Goal: Transaction & Acquisition: Purchase product/service

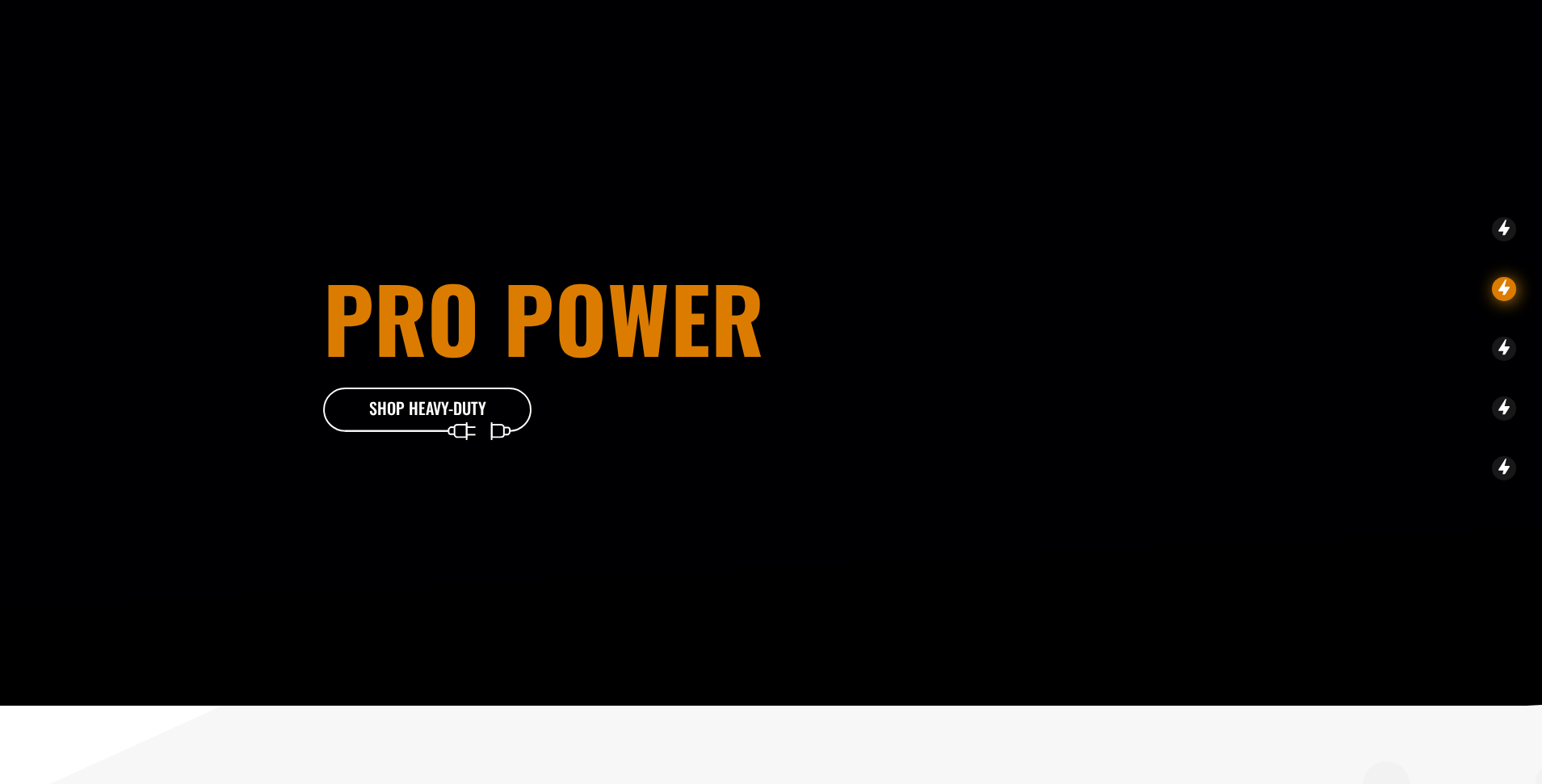
scroll to position [1050, 0]
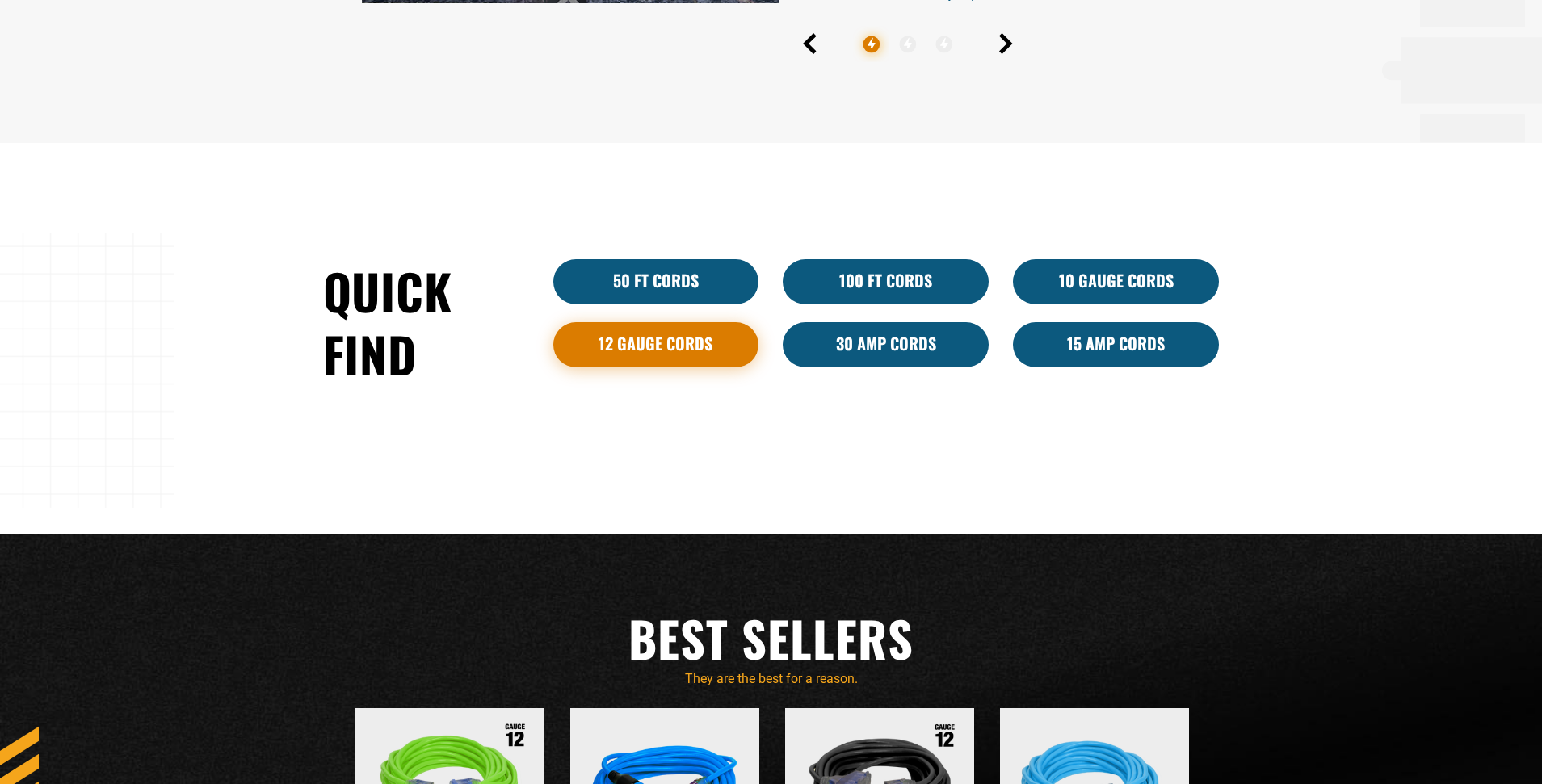
click at [645, 335] on link "12 Gauge Cords" at bounding box center [656, 345] width 206 height 46
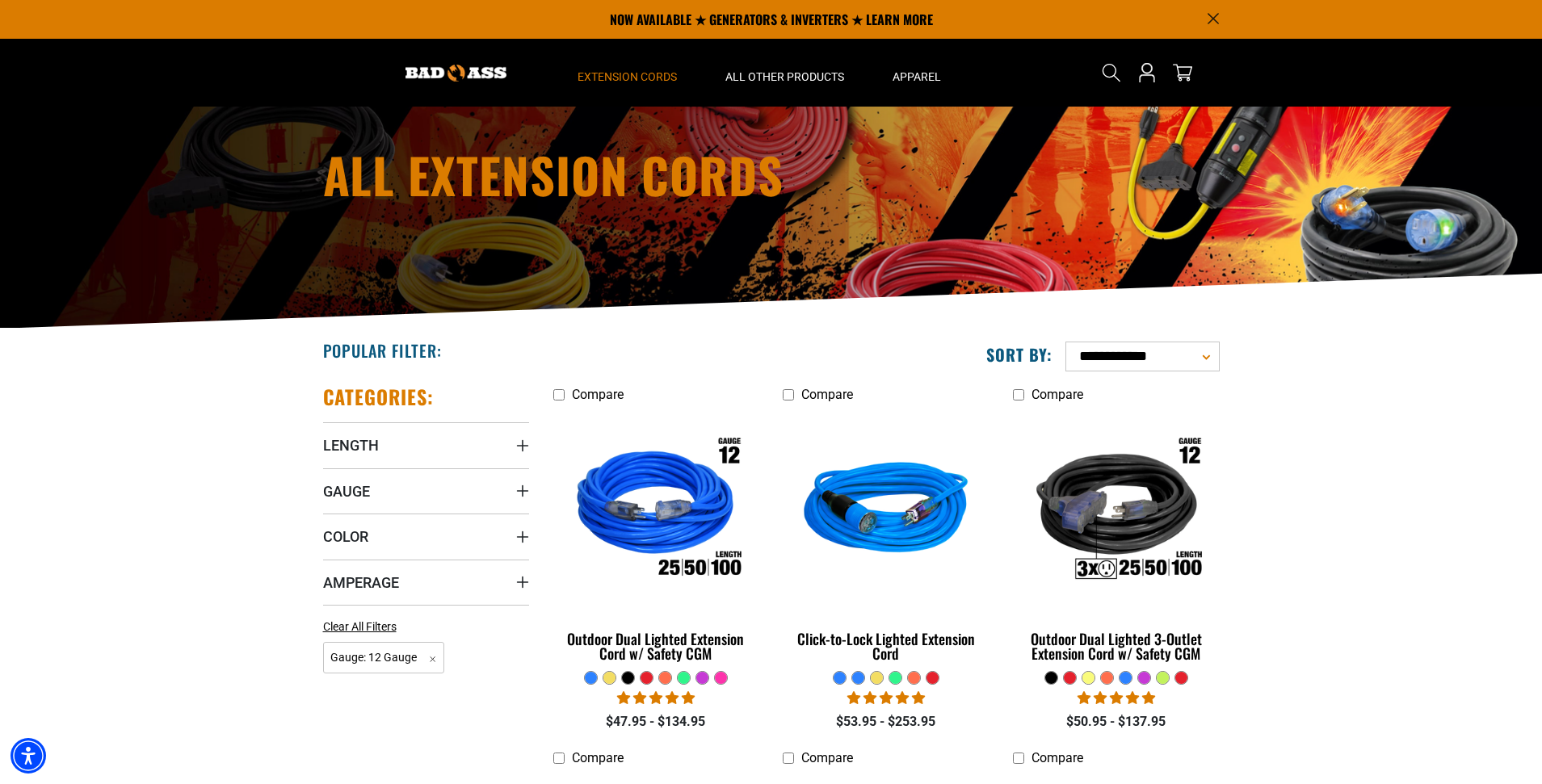
scroll to position [162, 0]
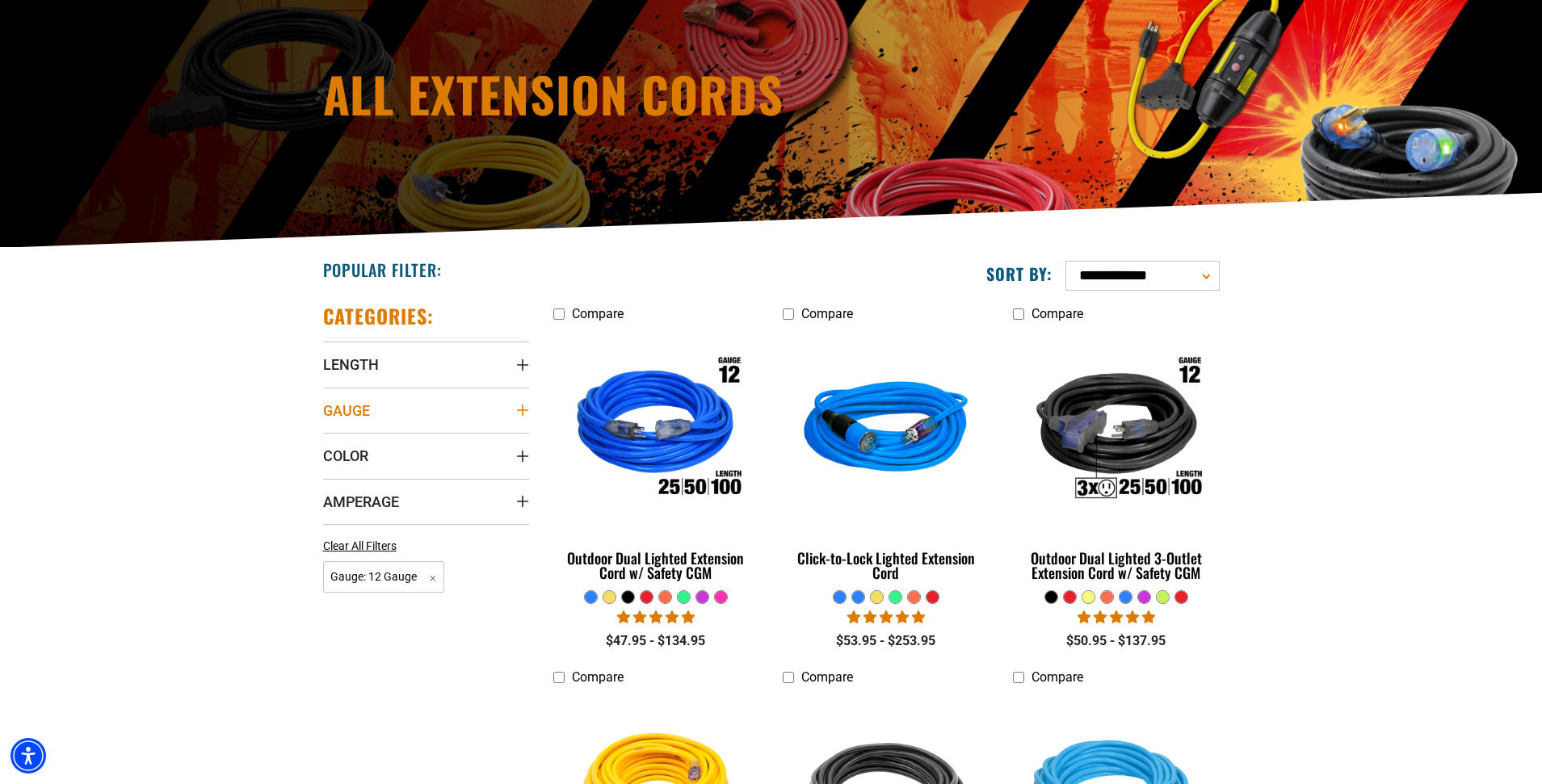
click at [512, 405] on summary "Gauge" at bounding box center [426, 410] width 206 height 46
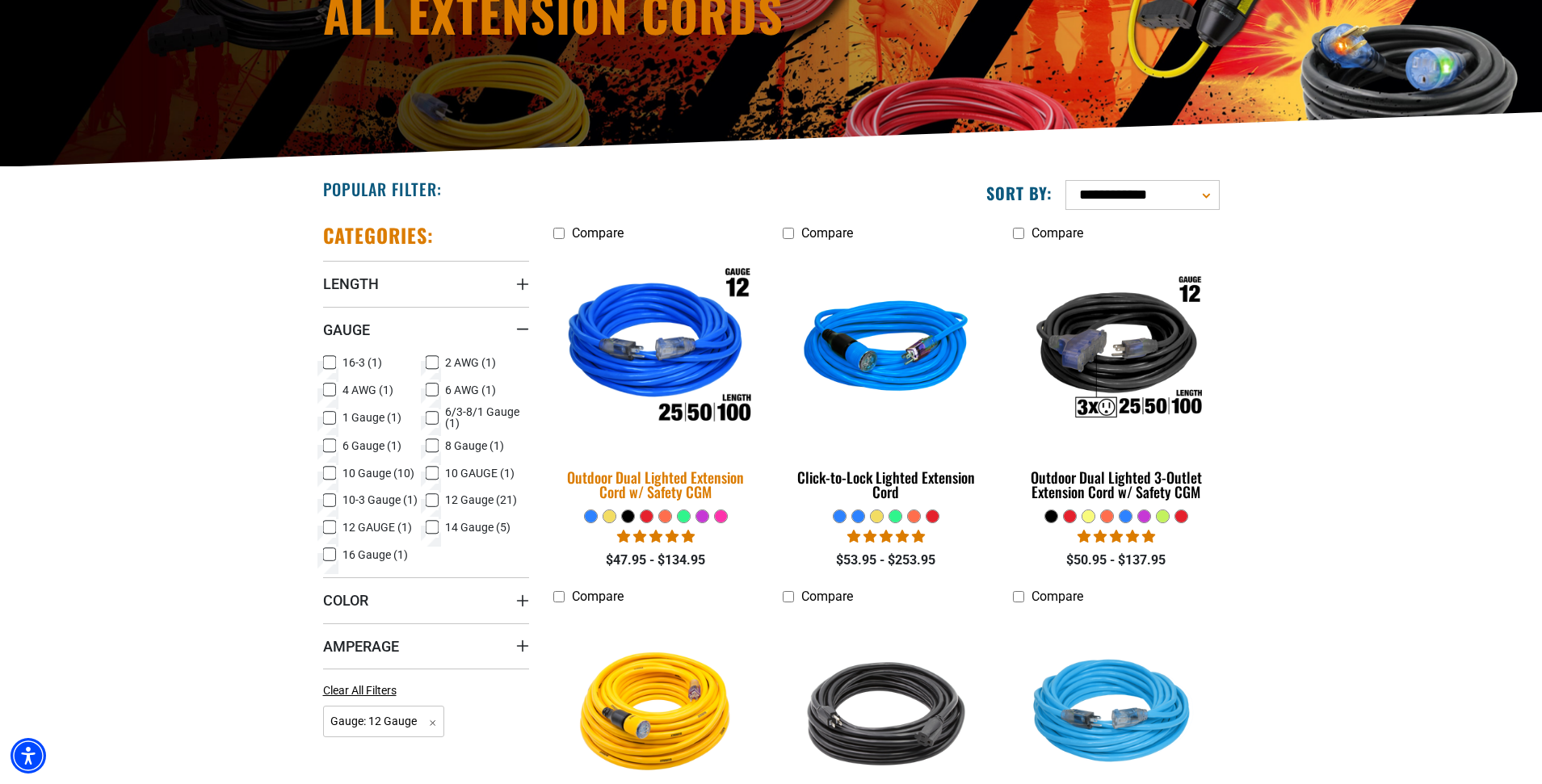
scroll to position [403, 0]
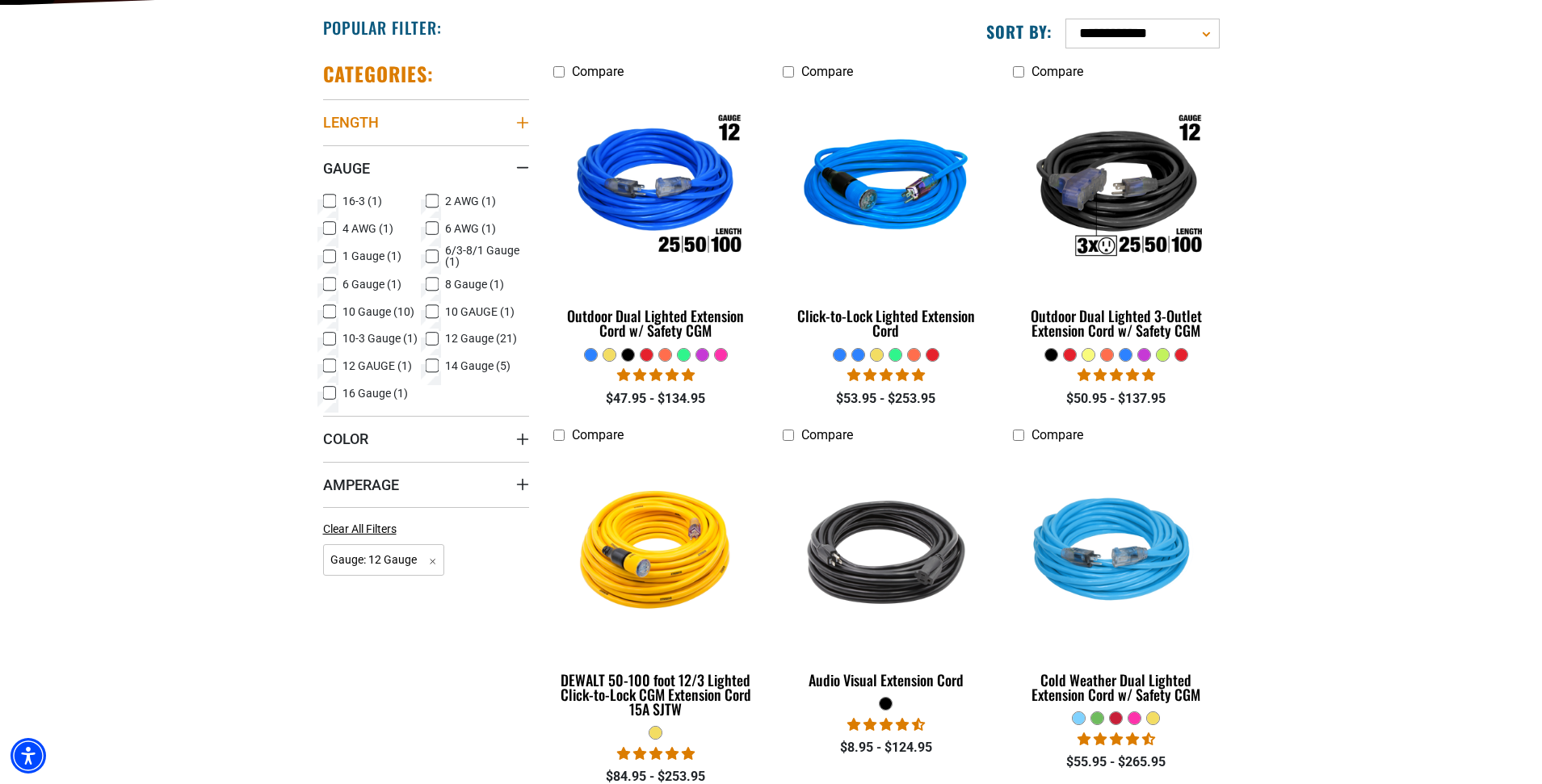
click at [526, 123] on icon "Length" at bounding box center [521, 122] width 11 height 11
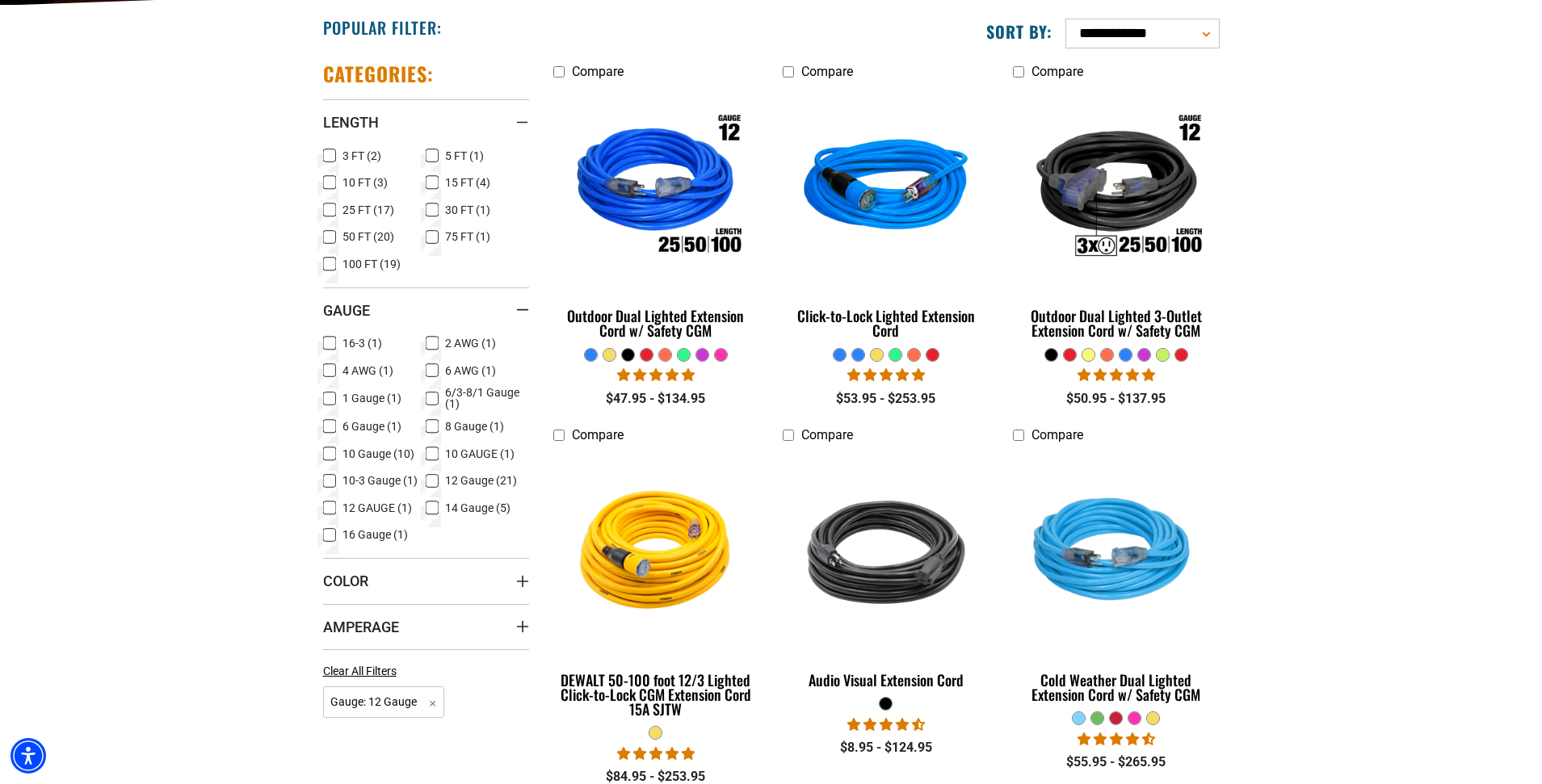
click at [330, 232] on icon at bounding box center [329, 237] width 13 height 21
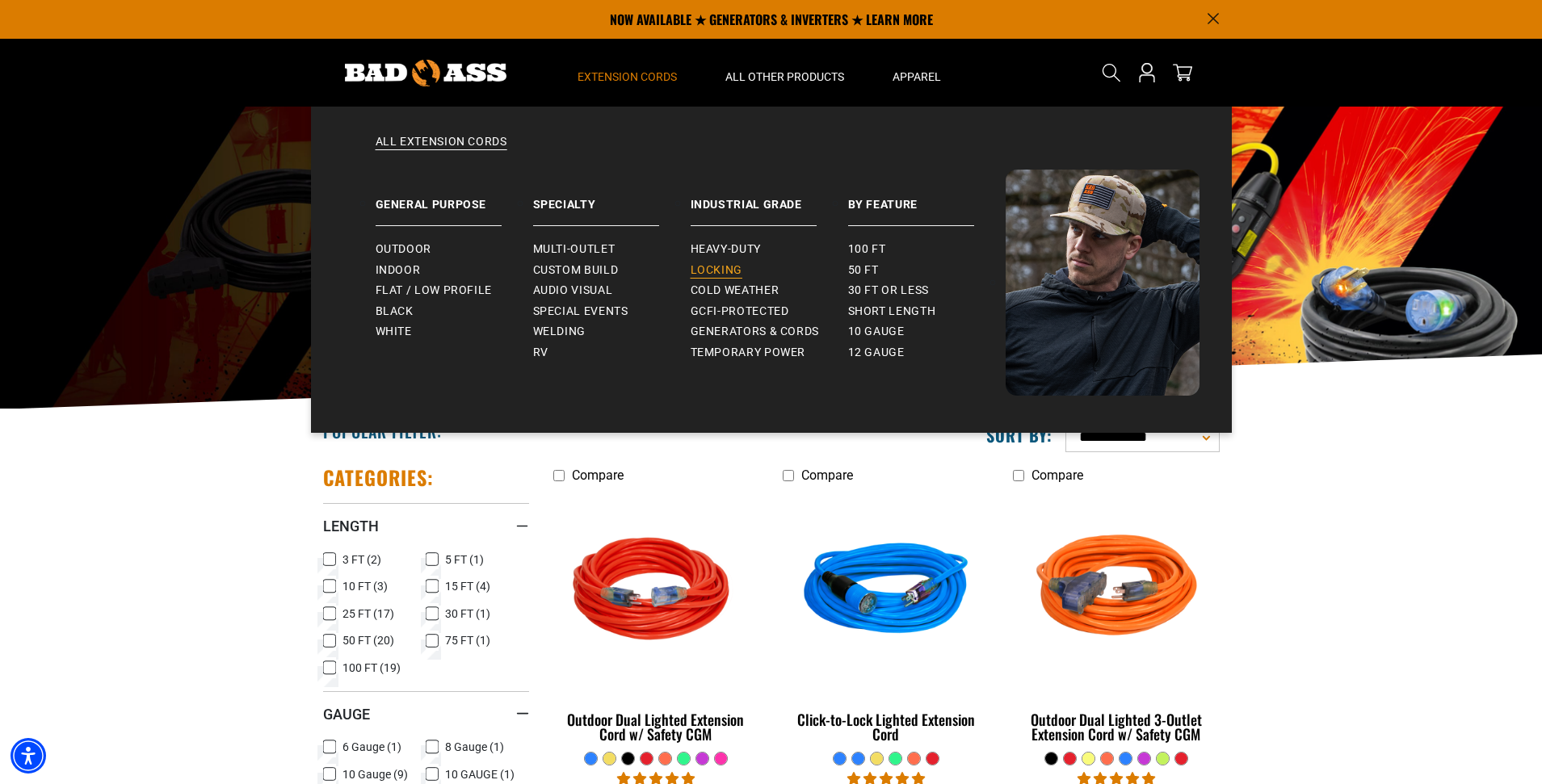
click at [721, 262] on link "Locking" at bounding box center [769, 270] width 158 height 21
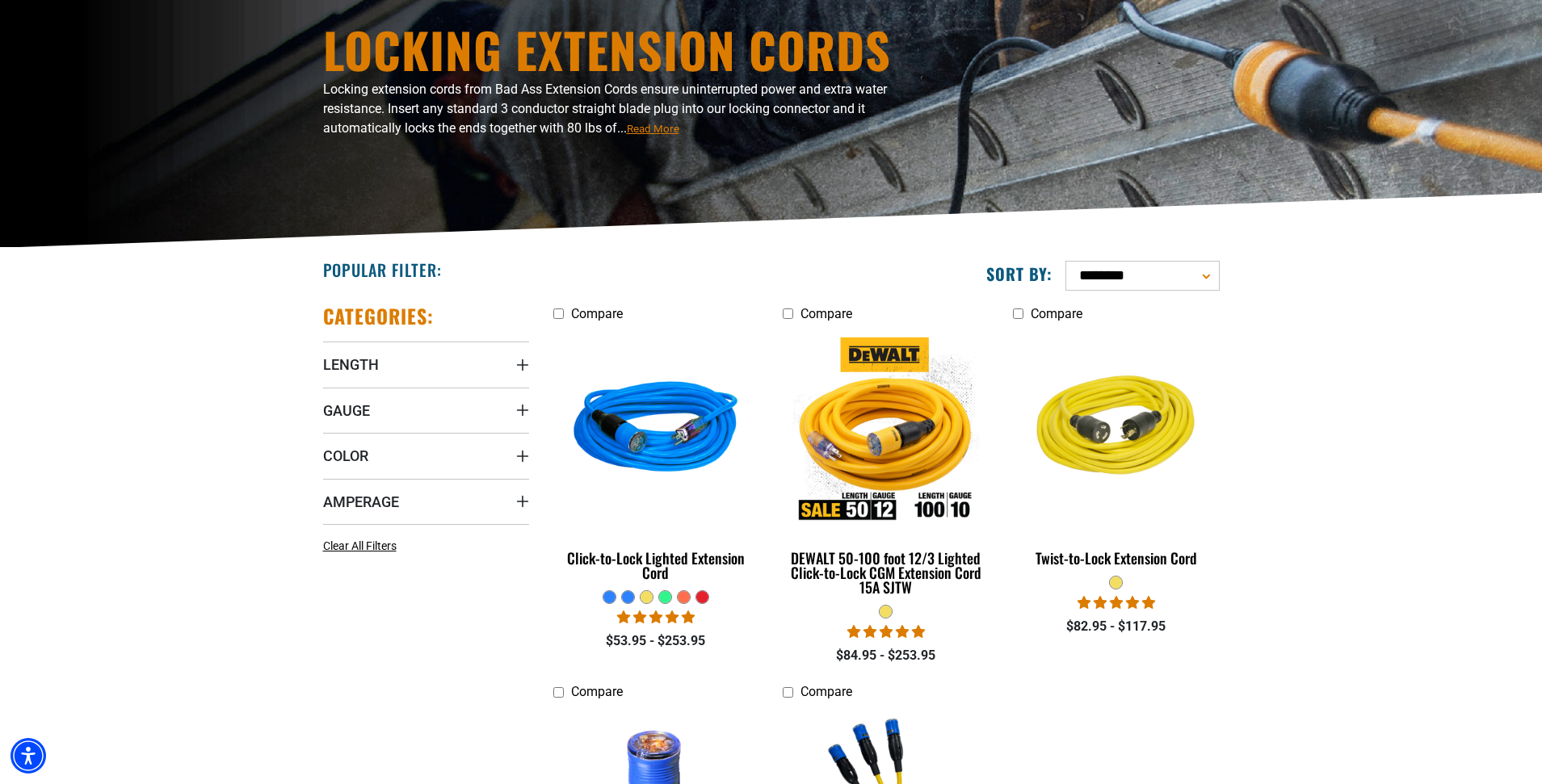
scroll to position [242, 0]
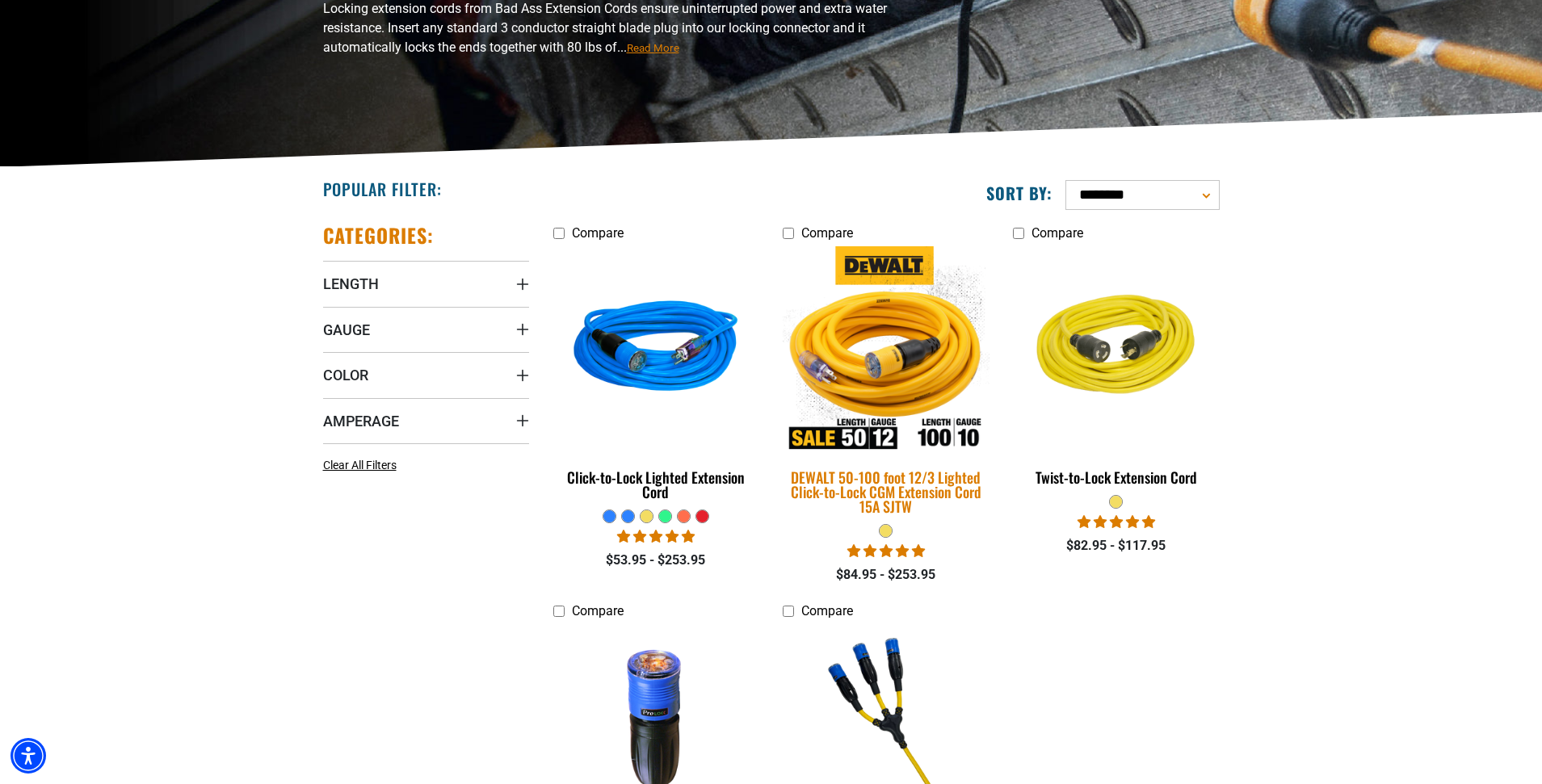
click at [884, 384] on img at bounding box center [886, 349] width 226 height 206
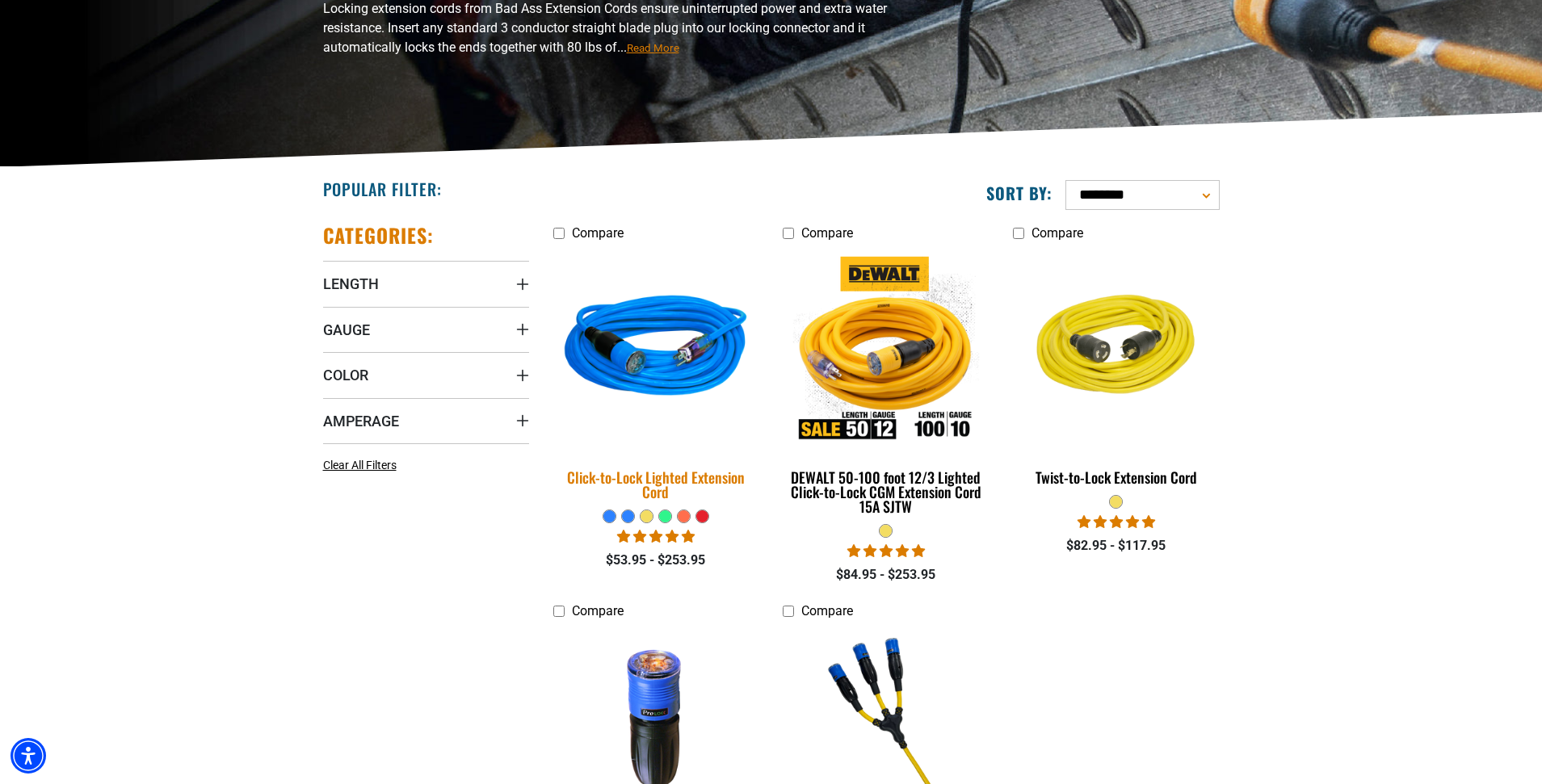
click at [658, 481] on div "Click-to-Lock Lighted Extension Cord" at bounding box center [656, 484] width 206 height 29
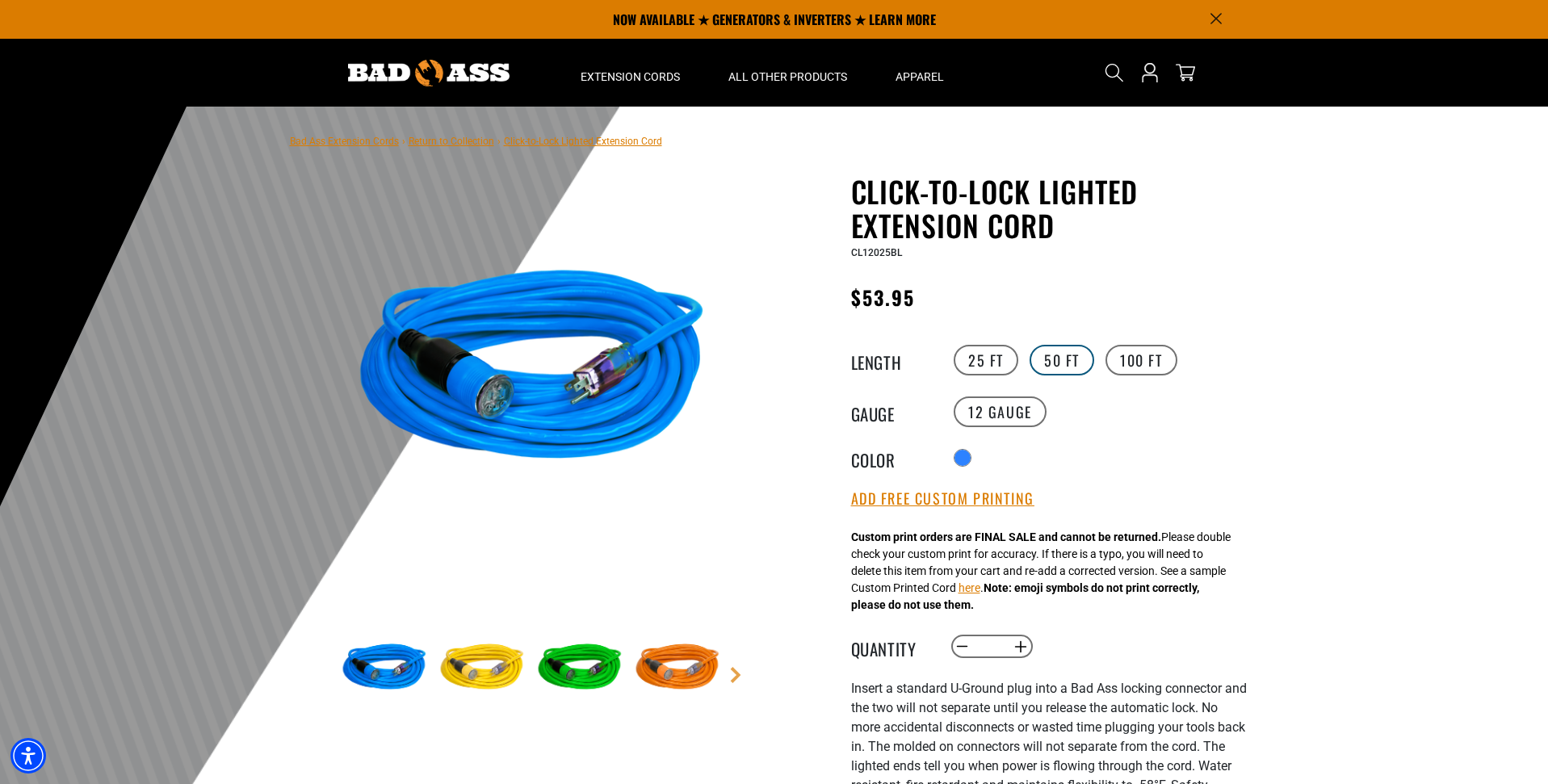
click at [1055, 363] on label "50 FT" at bounding box center [1061, 360] width 64 height 31
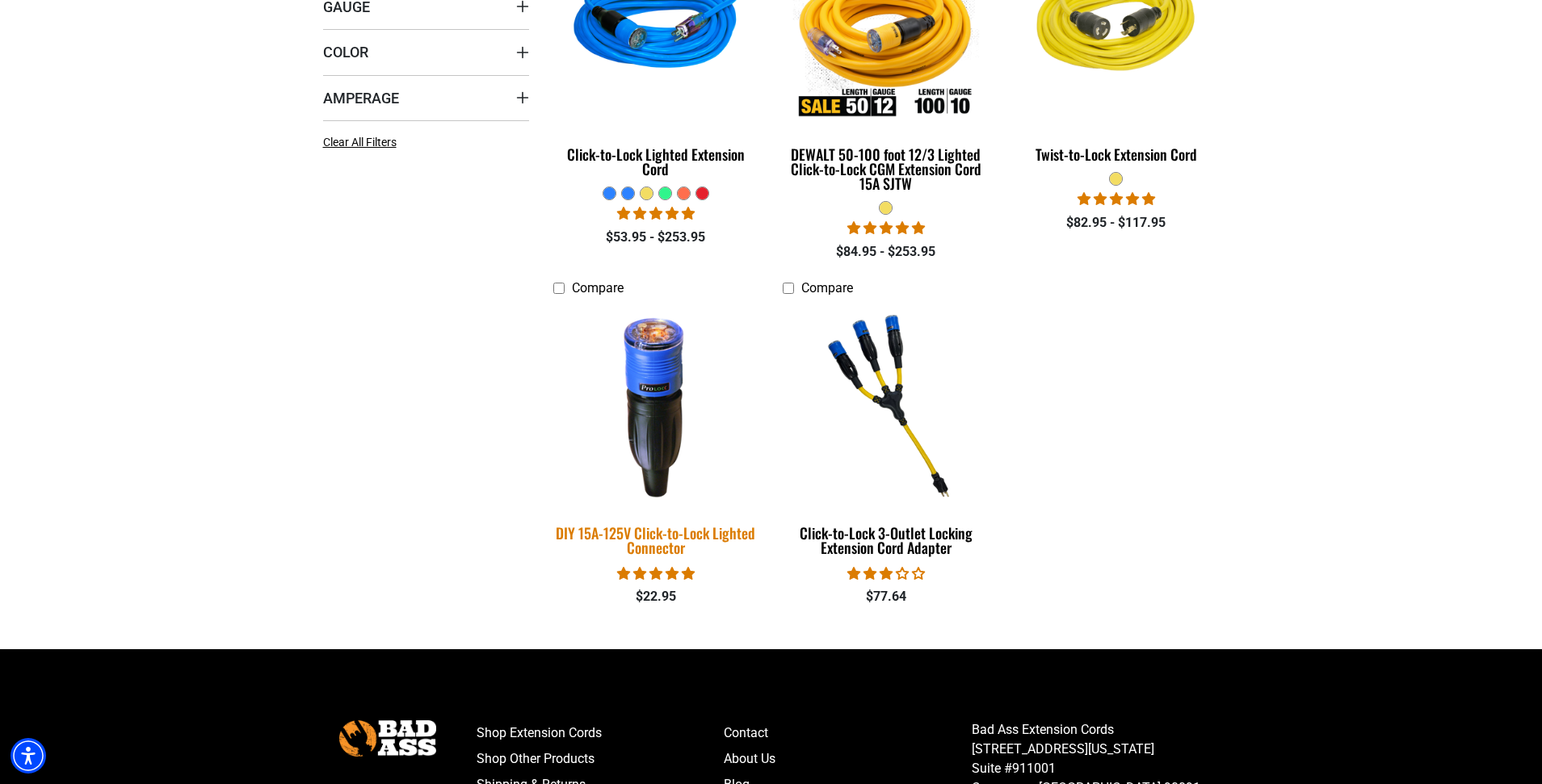
click at [651, 530] on div "DIY 15A-125V Click-to-Lock Lighted Connector" at bounding box center [656, 539] width 206 height 29
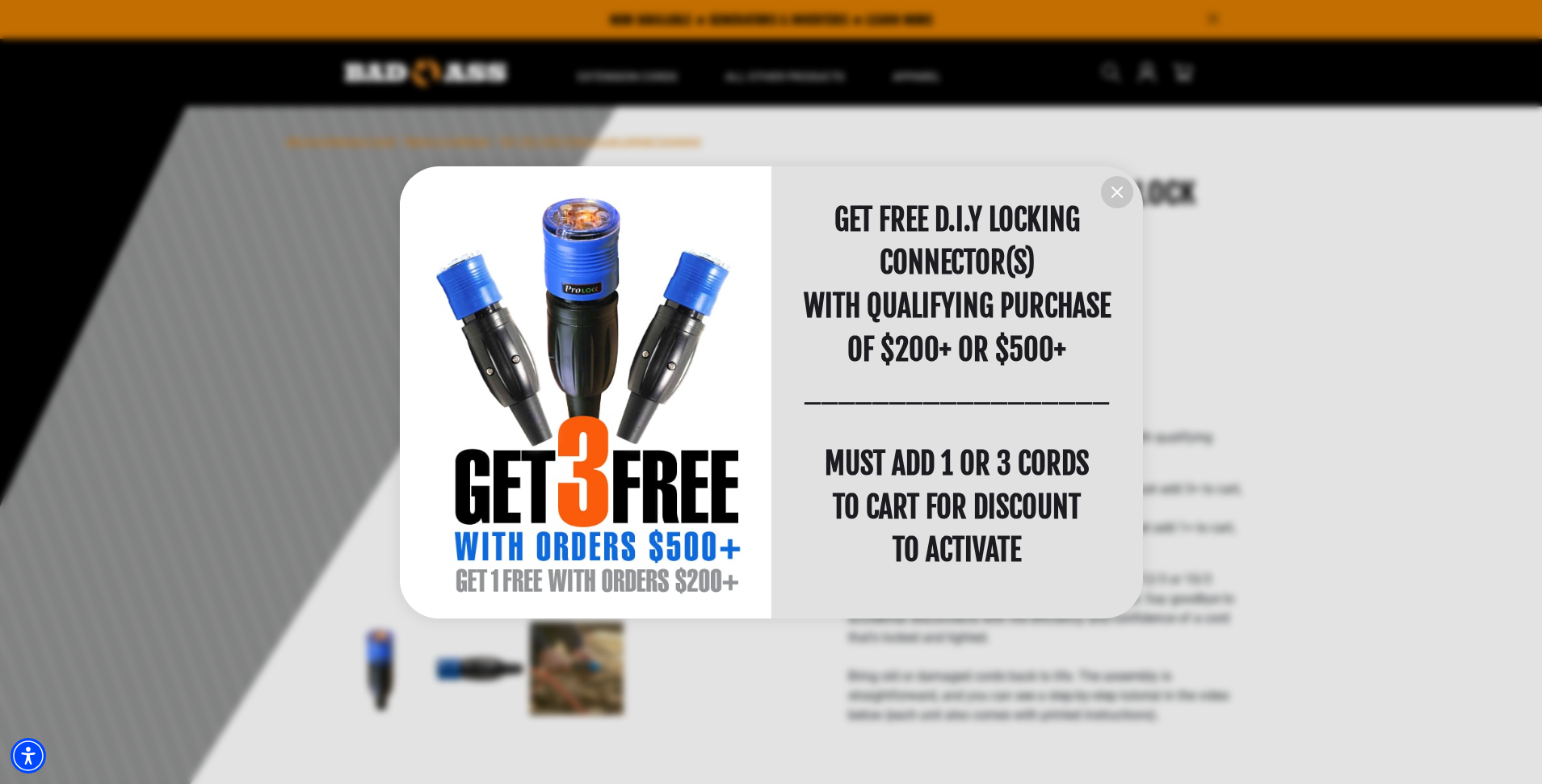
click at [1116, 187] on icon "information" at bounding box center [1118, 192] width 20 height 20
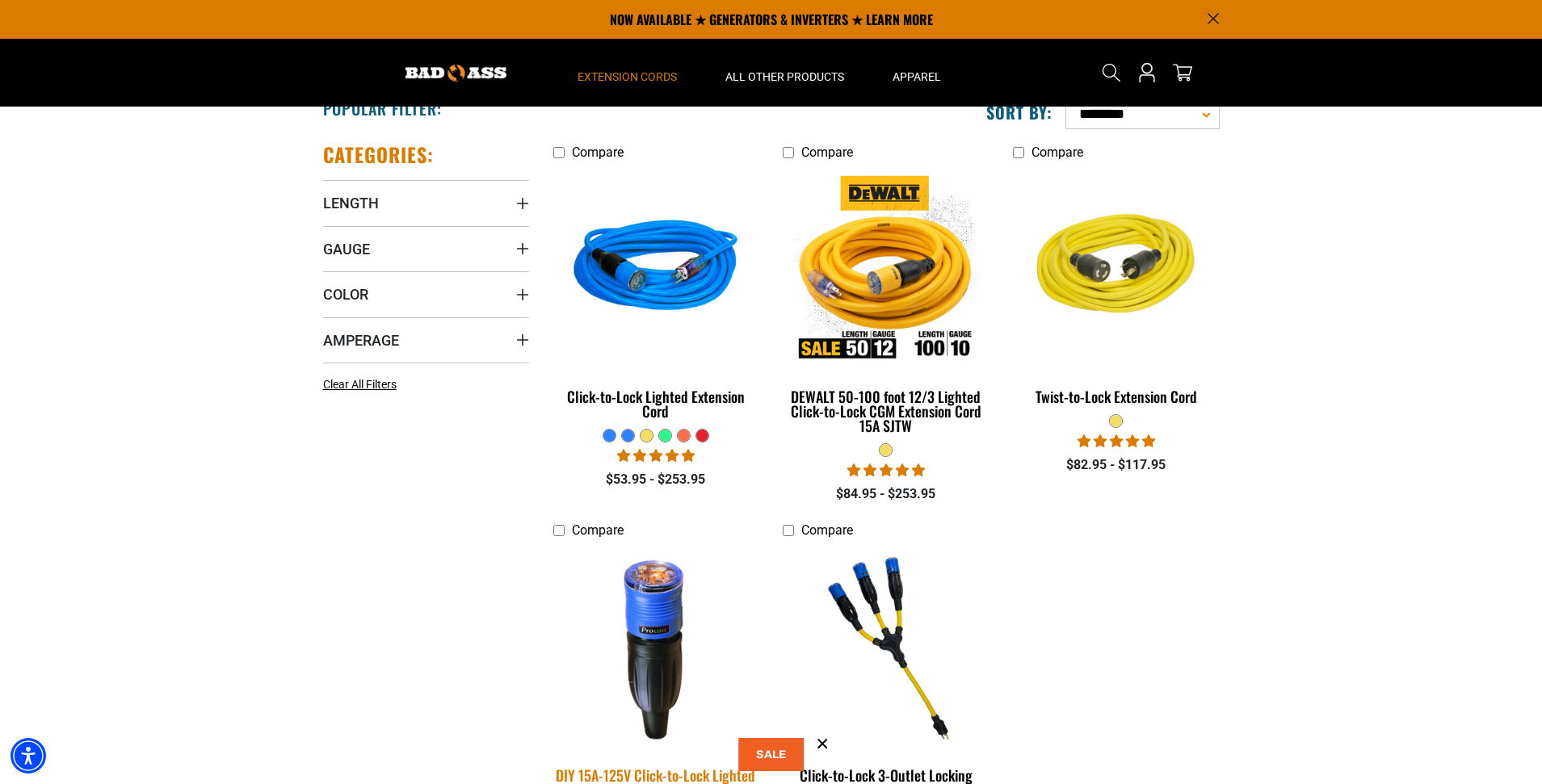
click at [671, 544] on img at bounding box center [655, 647] width 226 height 206
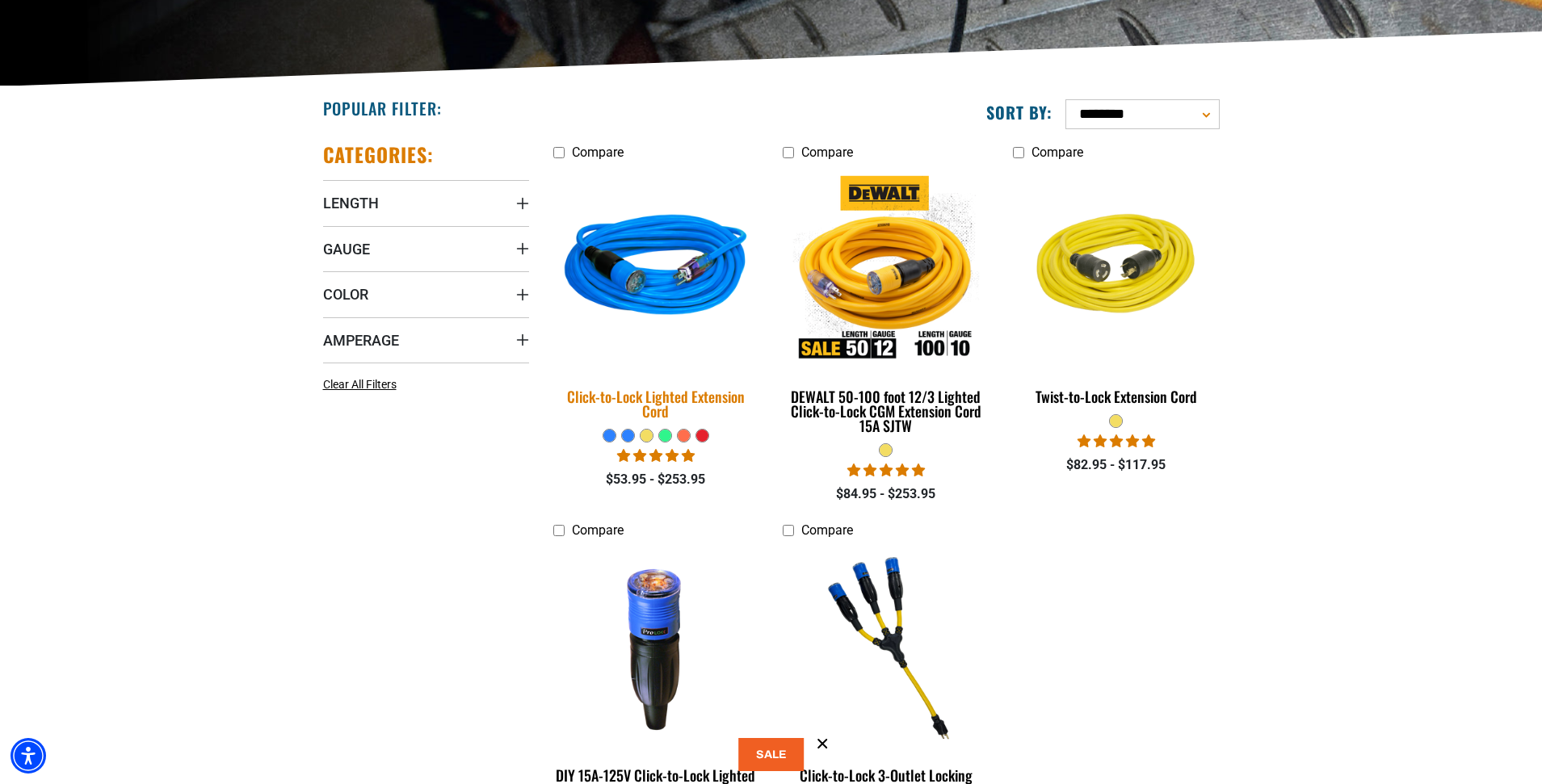
click at [676, 278] on img at bounding box center [655, 269] width 226 height 206
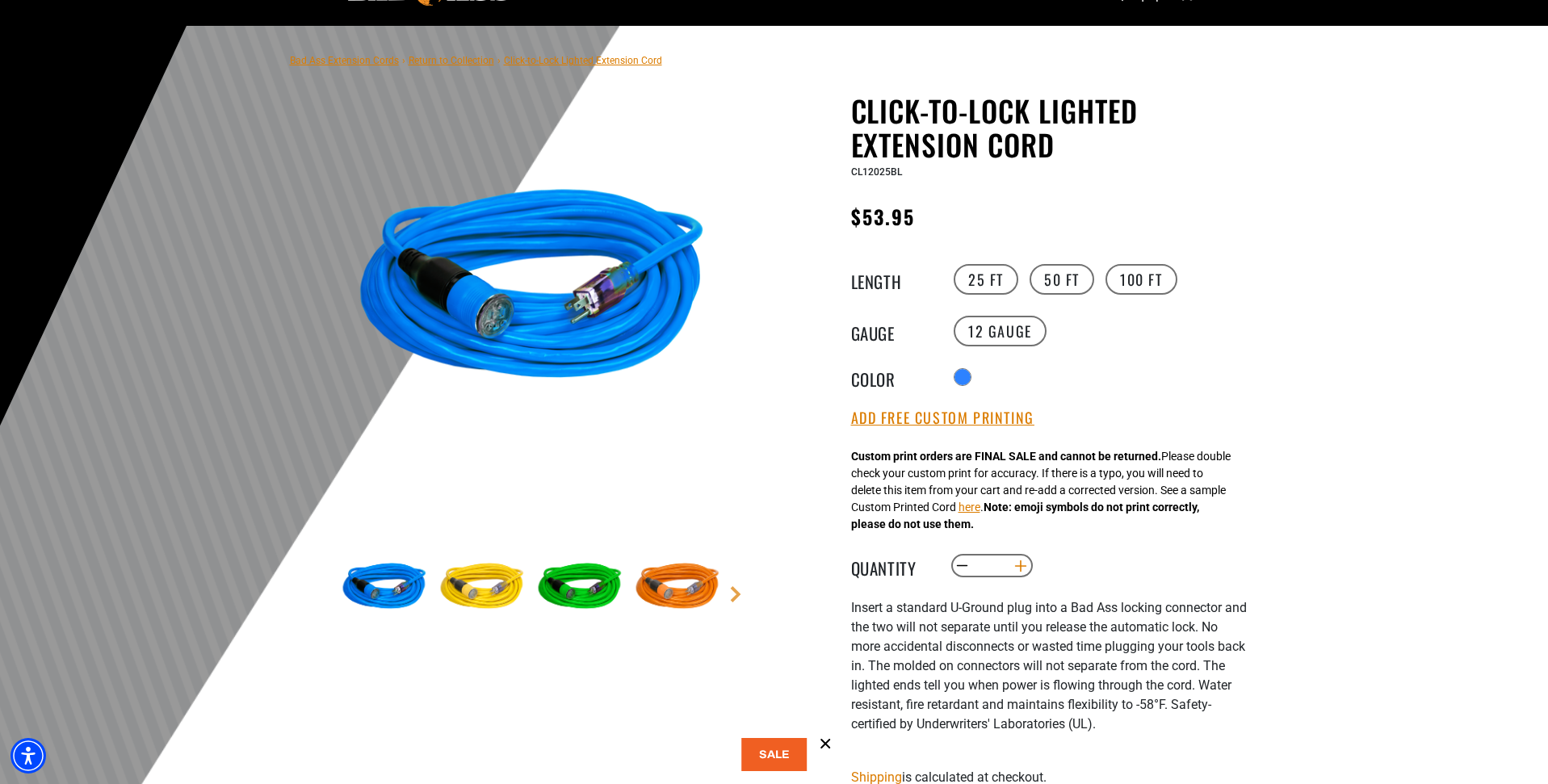
click at [1020, 566] on button "Increase quantity for Click-to-Lock Lighted Extension Cord" at bounding box center [1019, 566] width 25 height 28
type input "*"
click at [1057, 272] on label "50 FT" at bounding box center [1061, 279] width 64 height 31
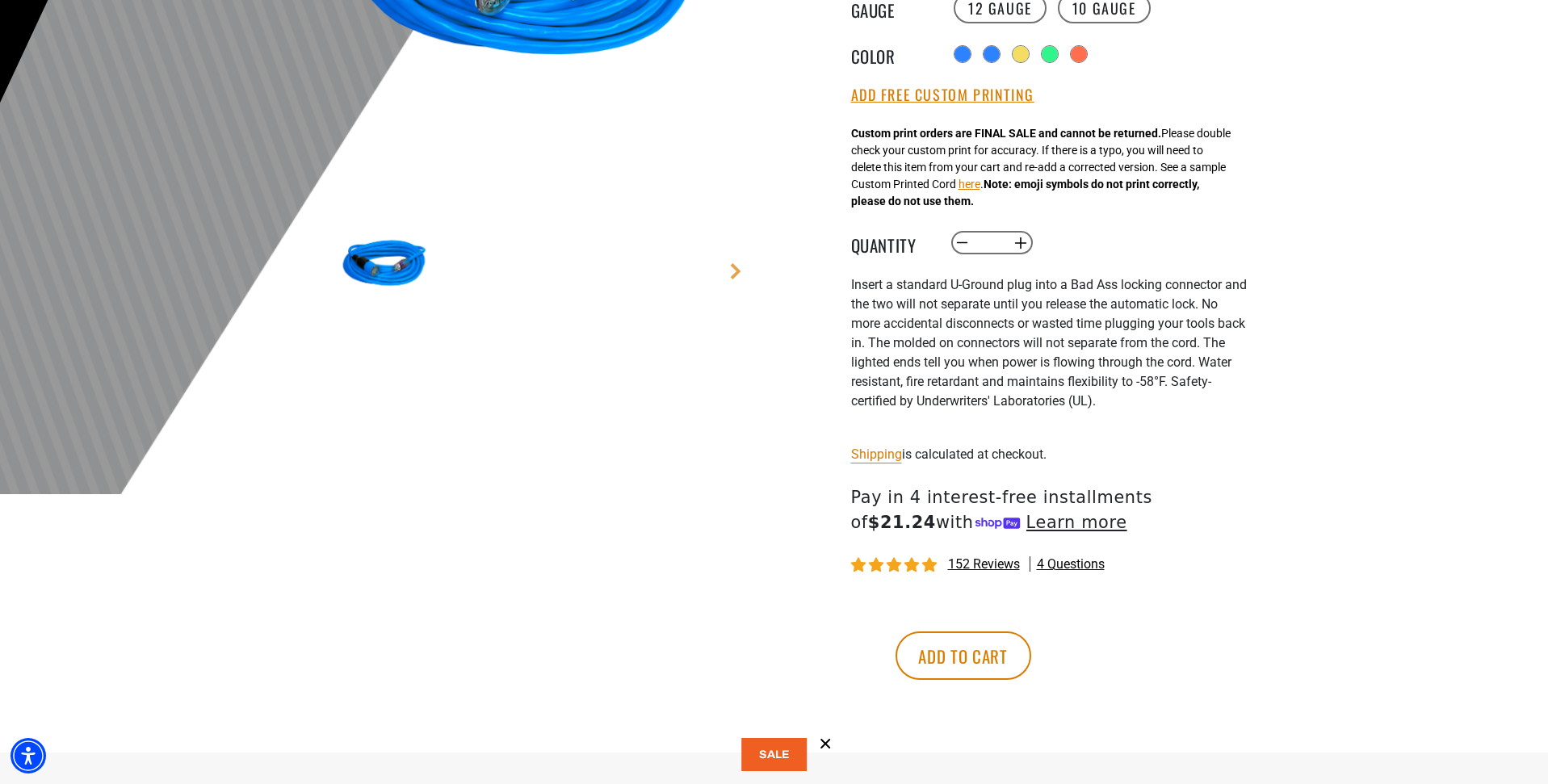
scroll to position [485, 0]
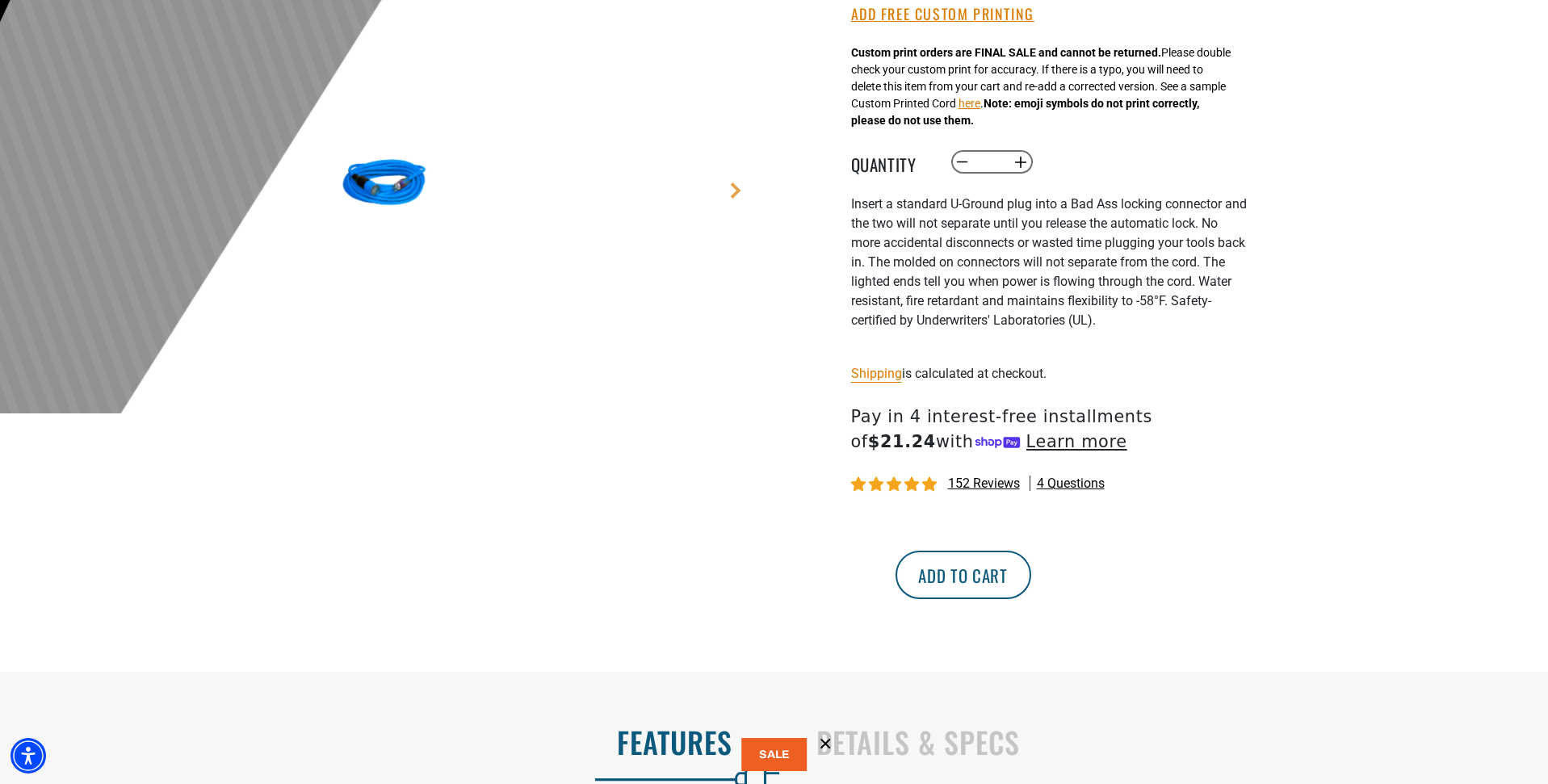
click at [1031, 581] on button "Add to cart" at bounding box center [963, 574] width 136 height 49
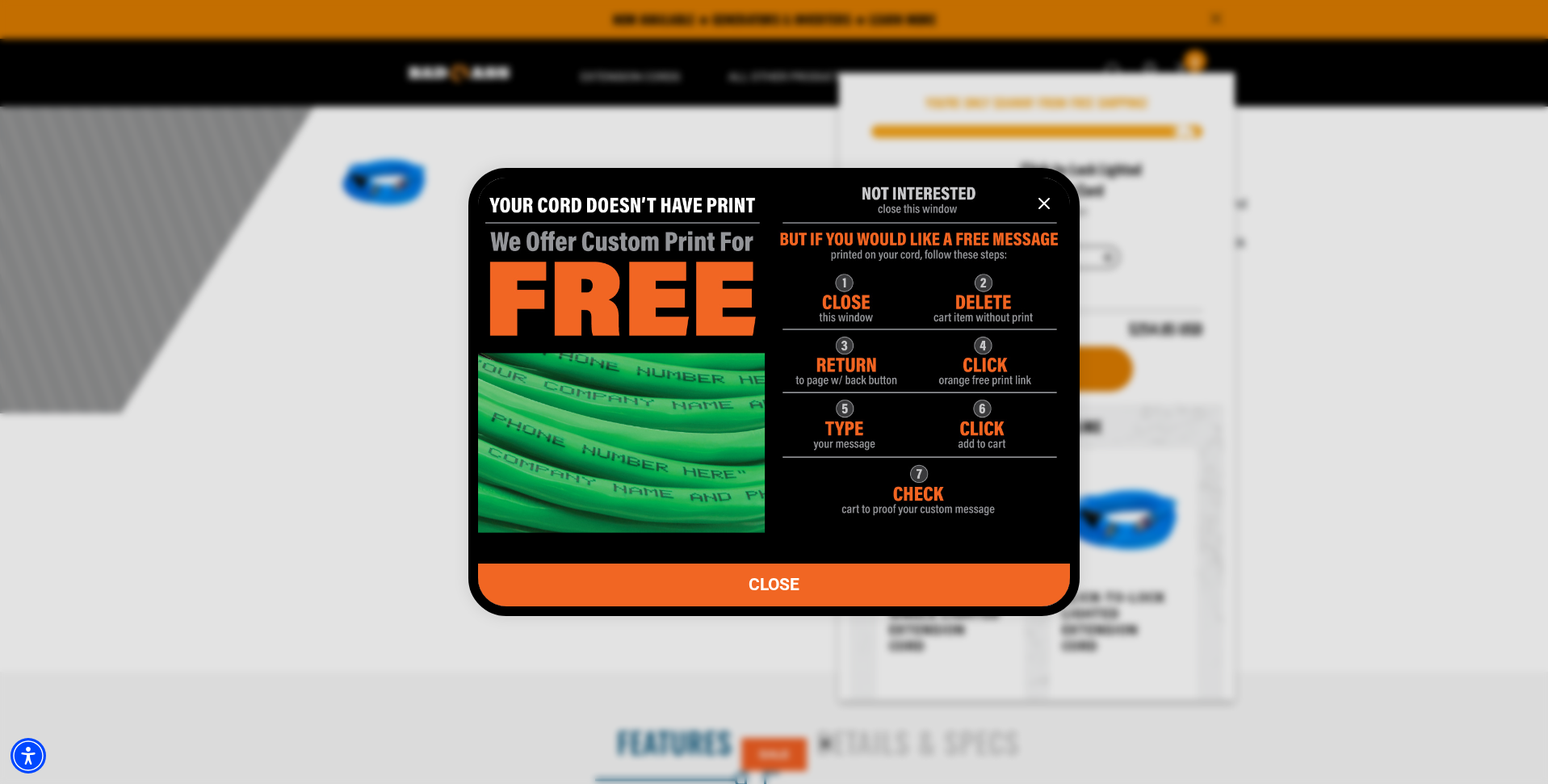
click at [1041, 202] on icon "information" at bounding box center [1044, 203] width 20 height 20
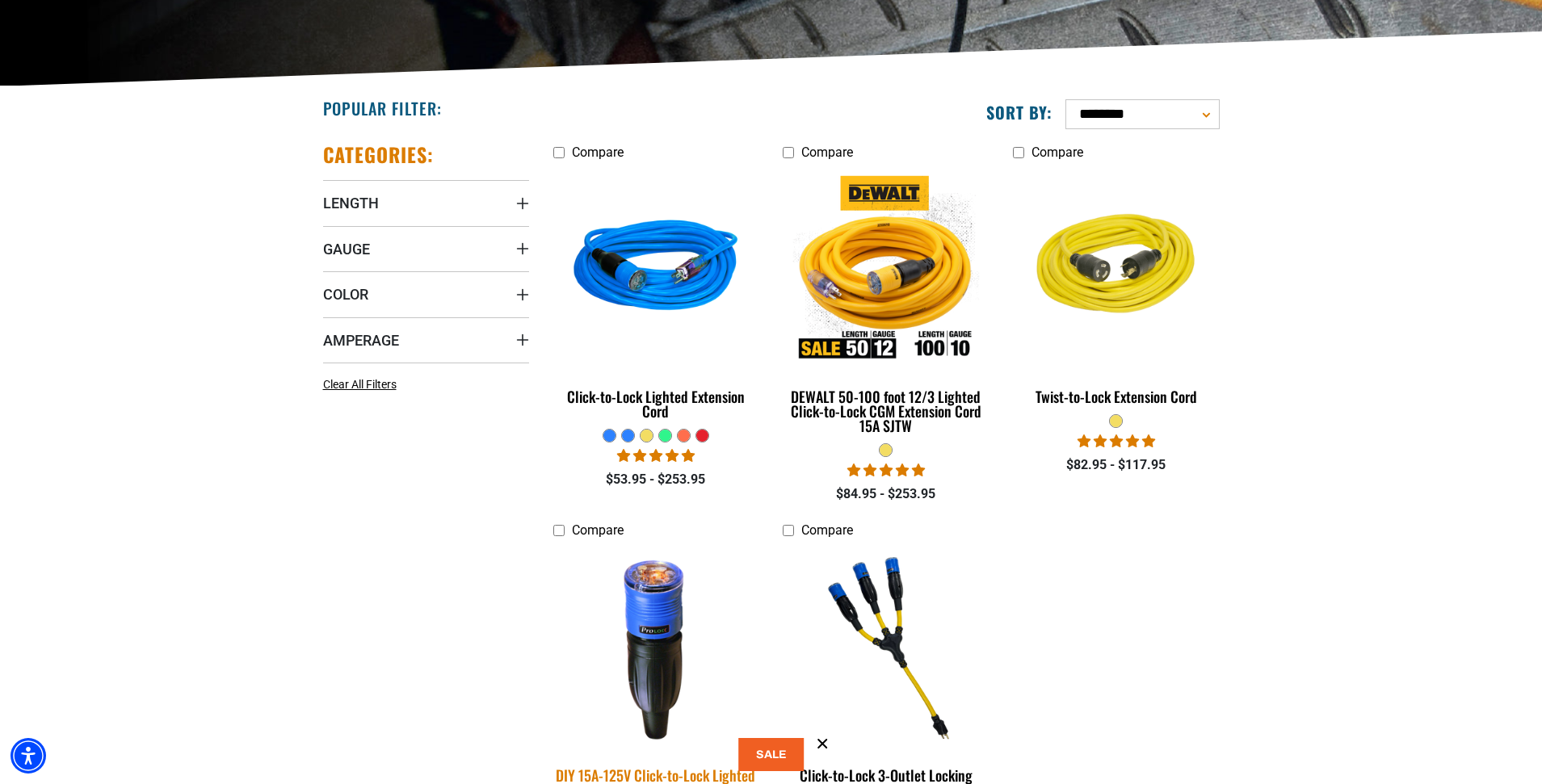
click at [648, 606] on img at bounding box center [655, 647] width 226 height 206
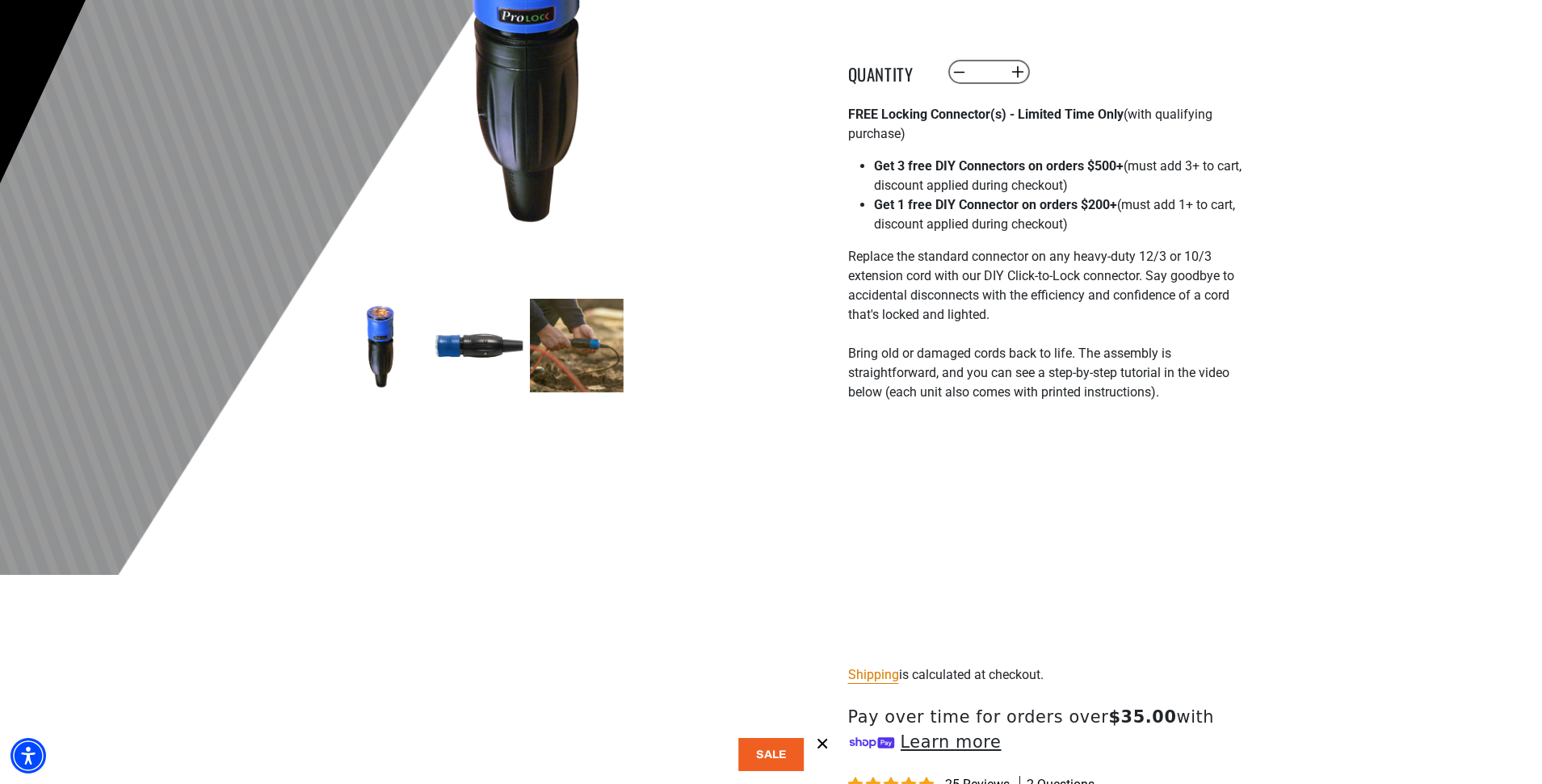
scroll to position [565, 0]
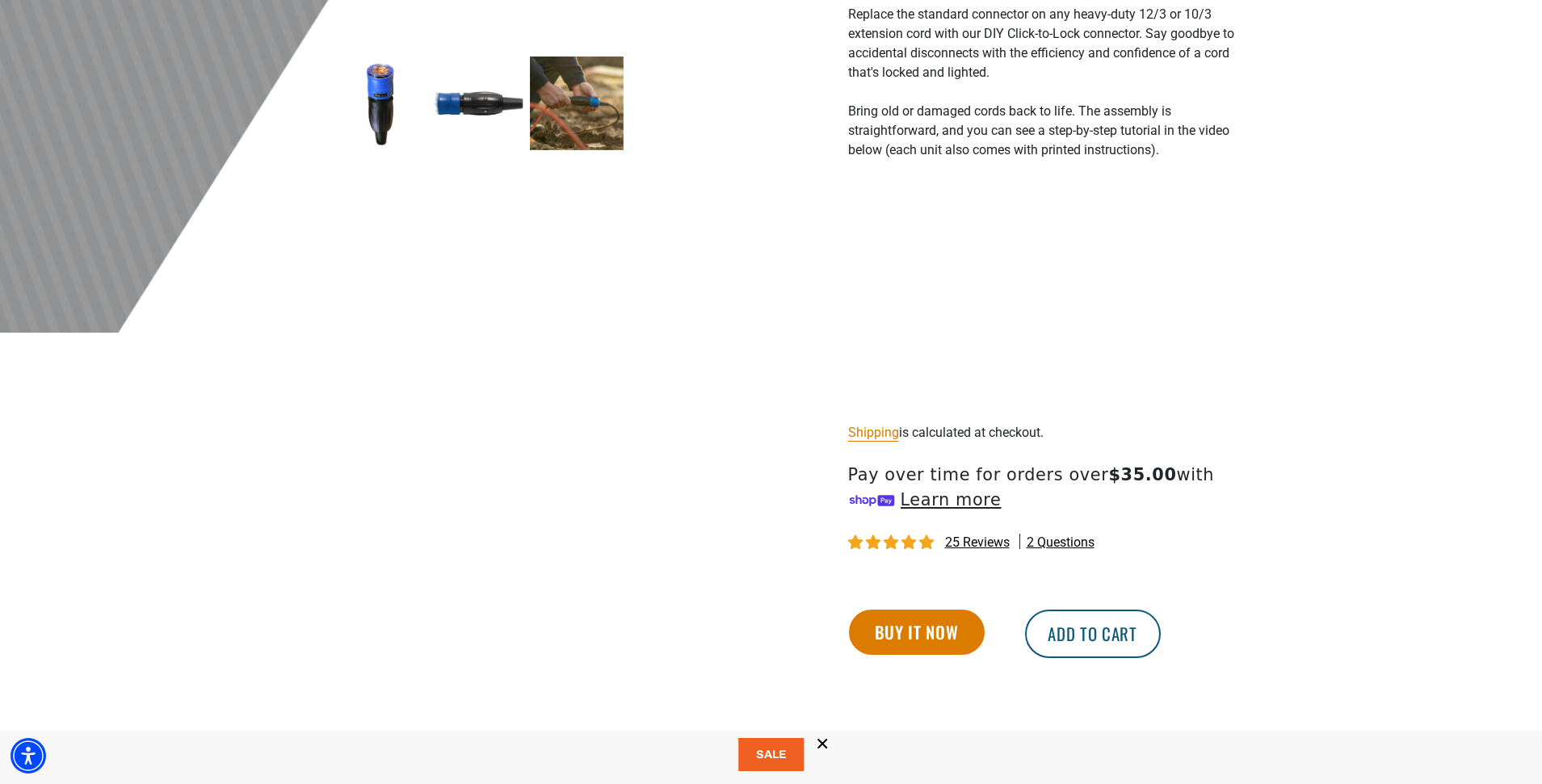
click at [1103, 635] on button "Add to cart" at bounding box center [1092, 633] width 136 height 49
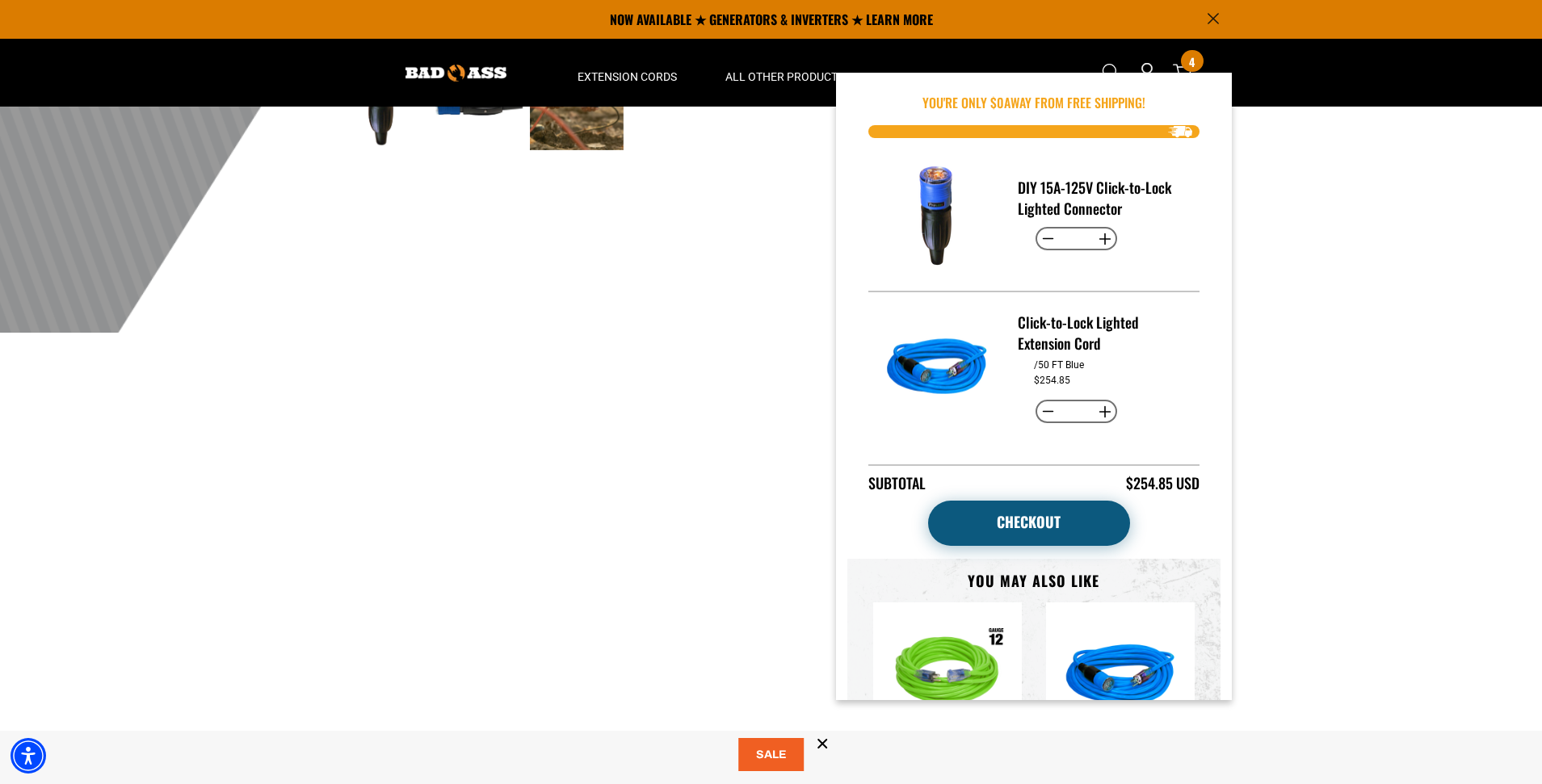
click at [1024, 522] on link "Checkout" at bounding box center [1029, 523] width 202 height 46
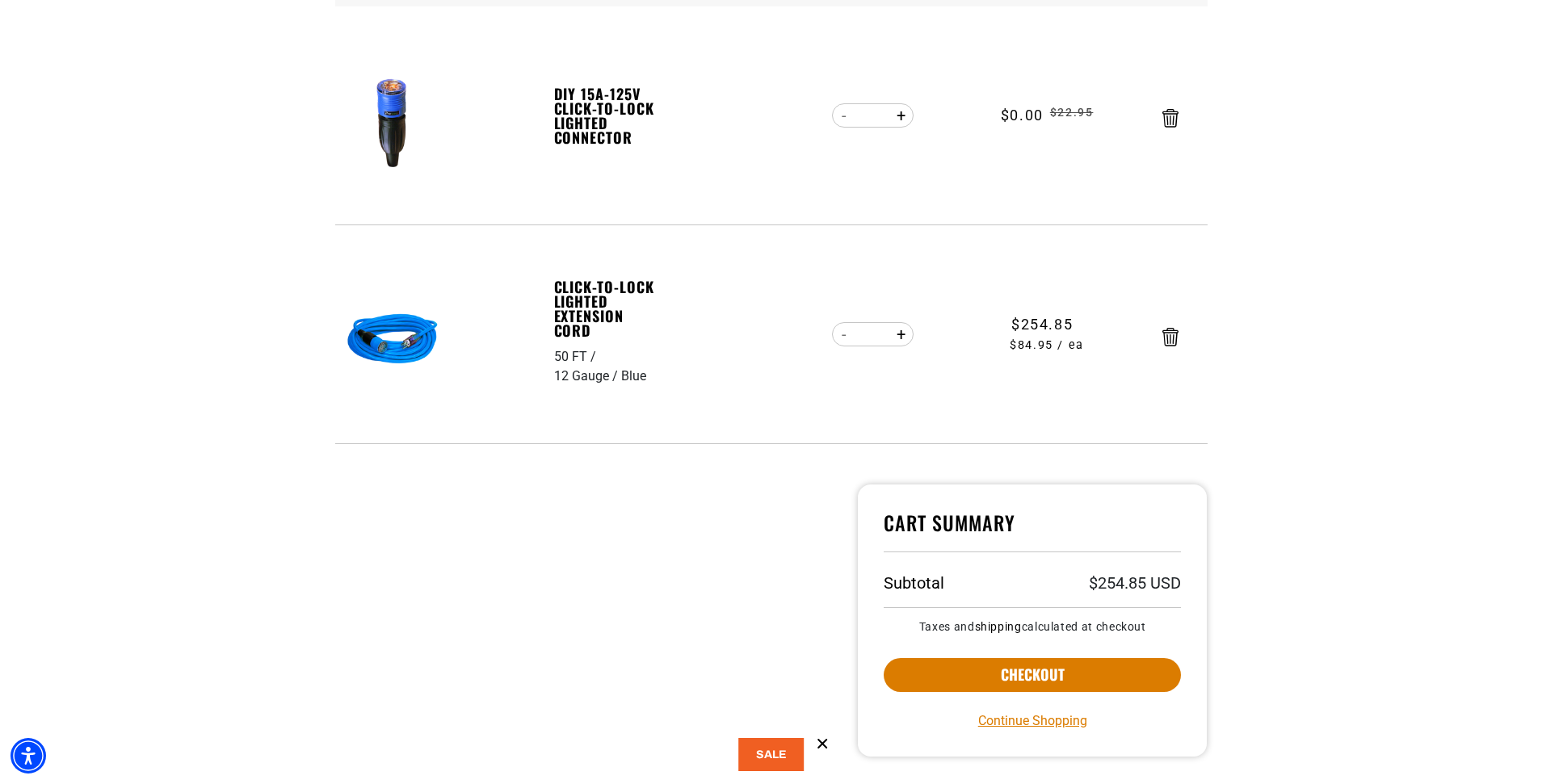
scroll to position [485, 0]
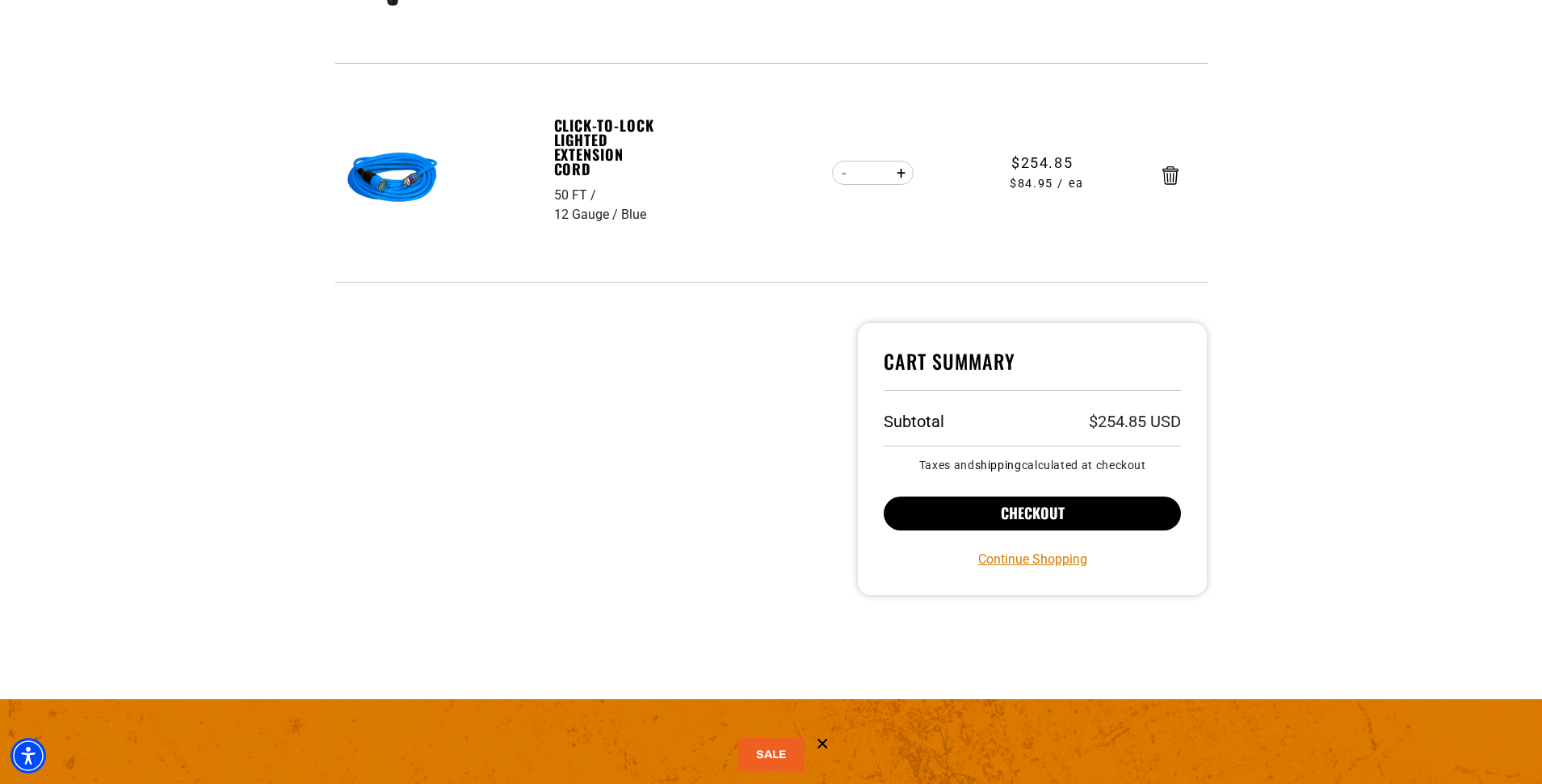
click at [928, 510] on button "Checkout" at bounding box center [1032, 513] width 298 height 34
